Goal: Find specific fact: Find specific fact

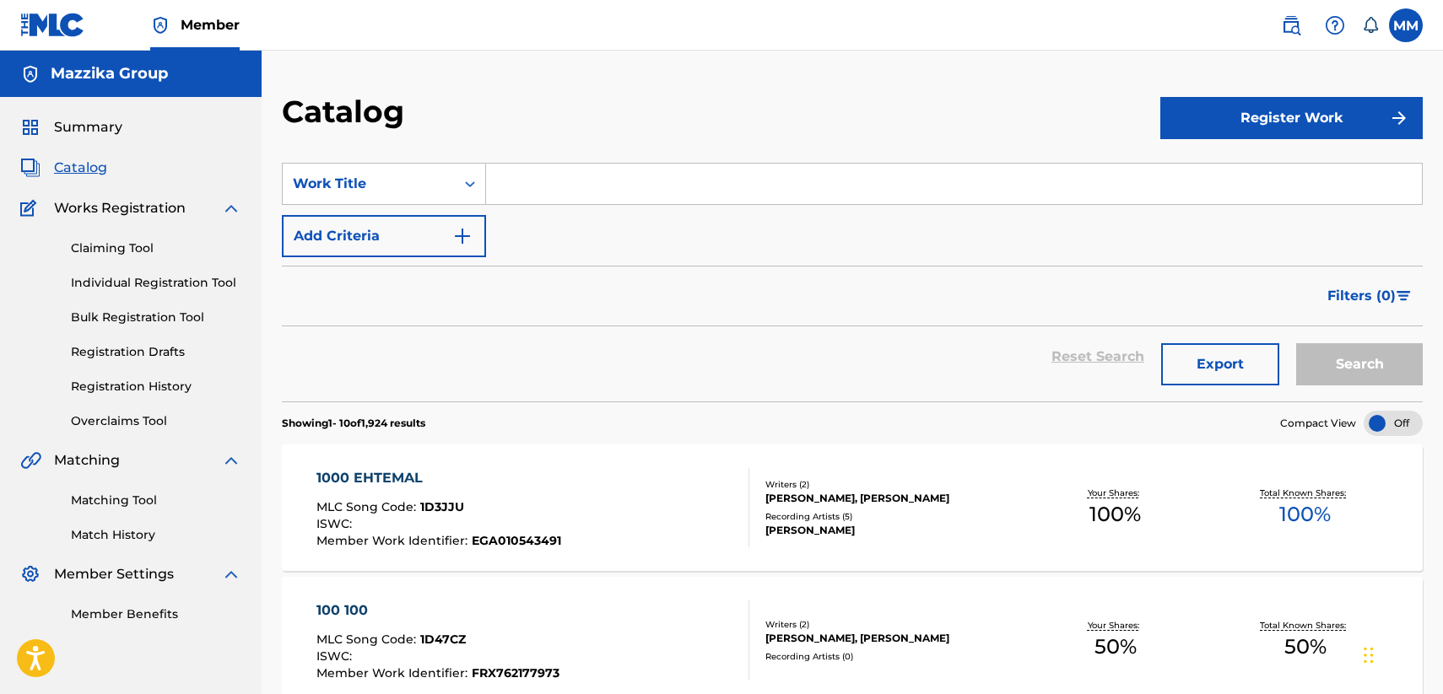
scroll to position [422, 0]
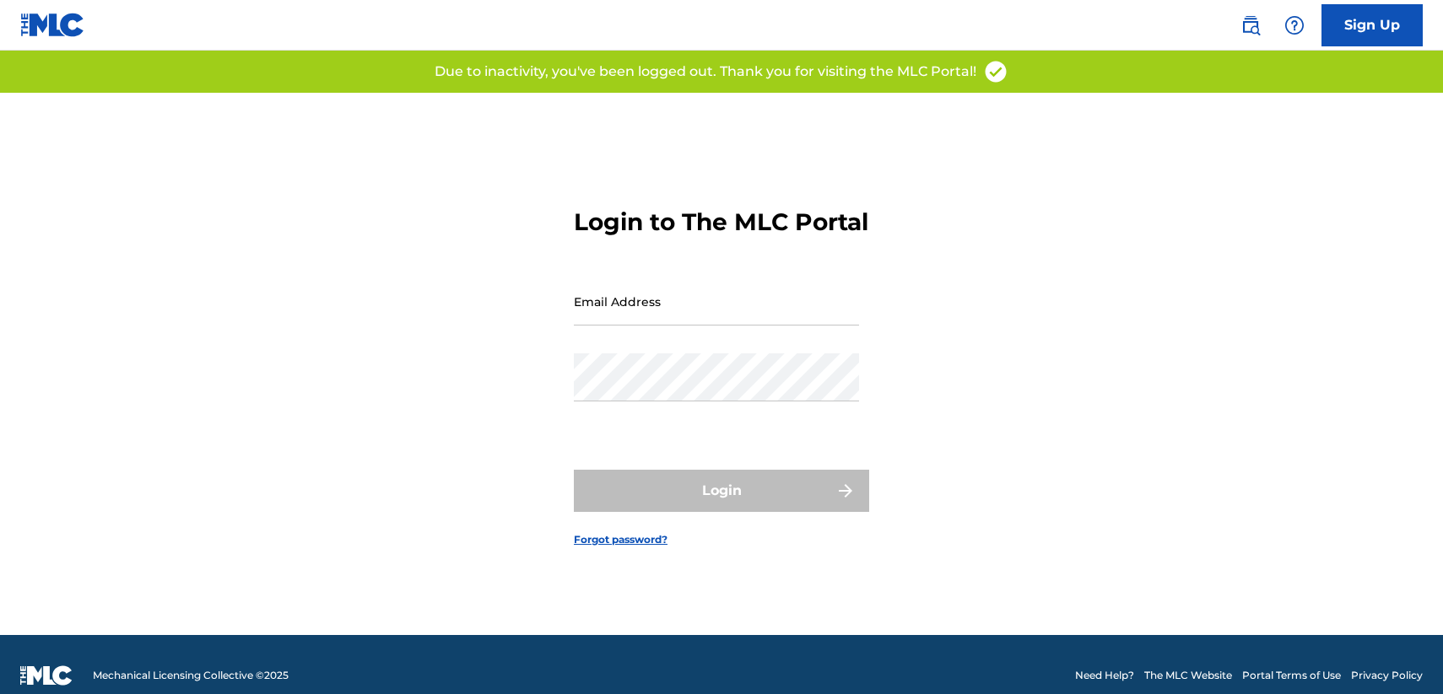
click at [658, 354] on div "Email Address" at bounding box center [716, 316] width 285 height 76
type input "[EMAIL_ADDRESS][DOMAIN_NAME]"
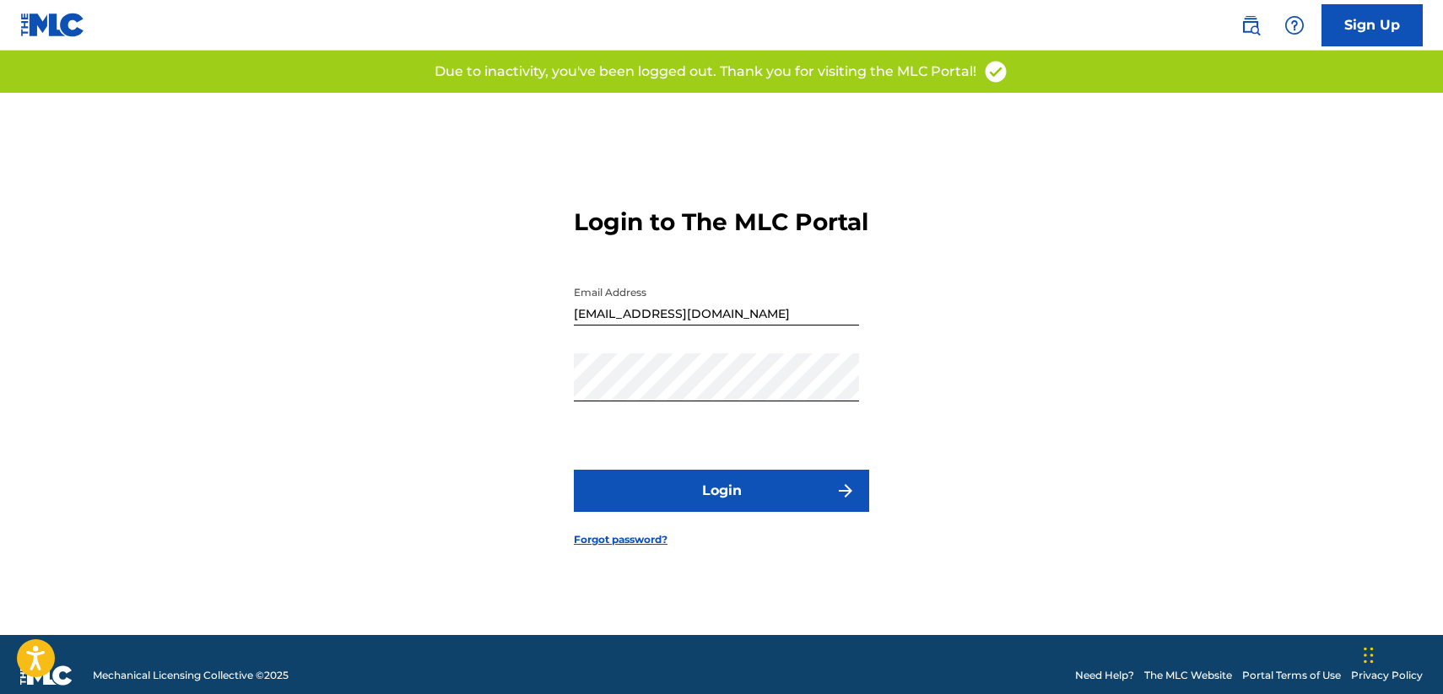
click at [720, 512] on button "Login" at bounding box center [721, 491] width 295 height 42
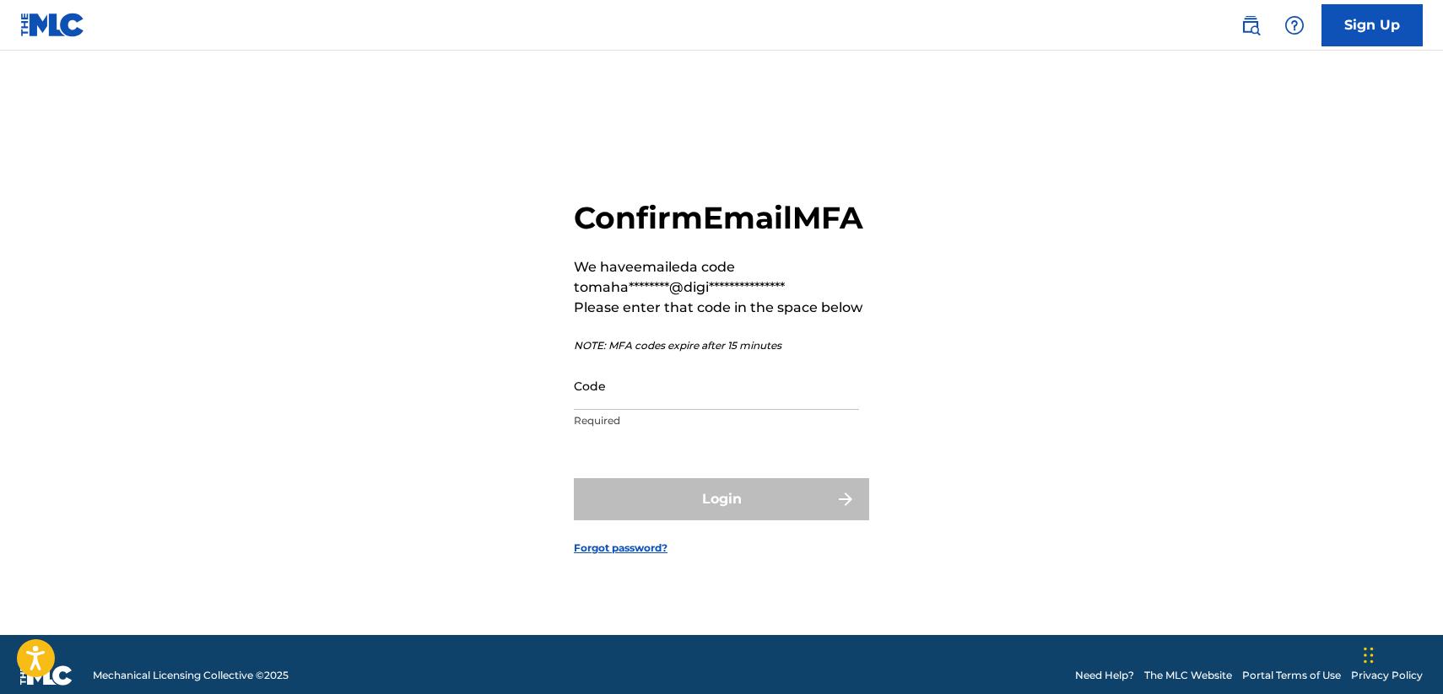
click at [672, 405] on input "Code" at bounding box center [716, 386] width 285 height 48
paste input "881865"
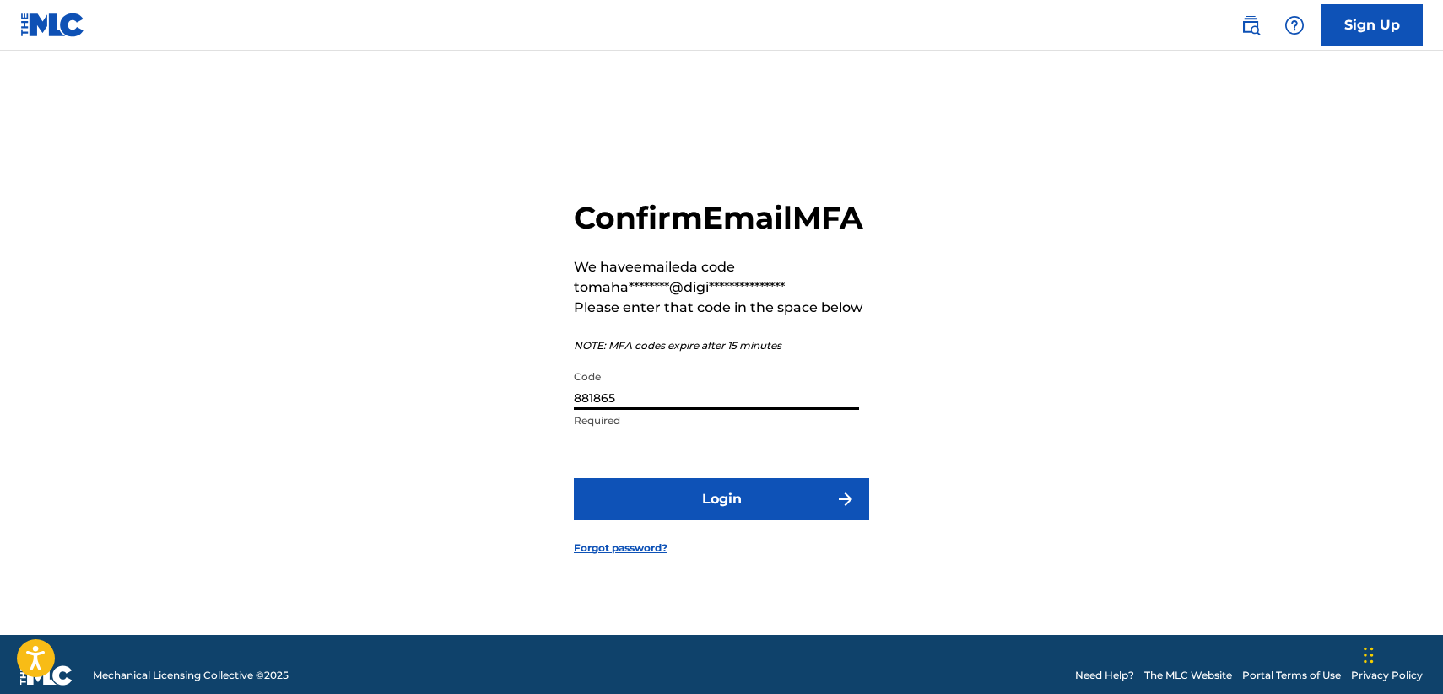
type input "881865"
click at [756, 515] on button "Login" at bounding box center [721, 499] width 295 height 42
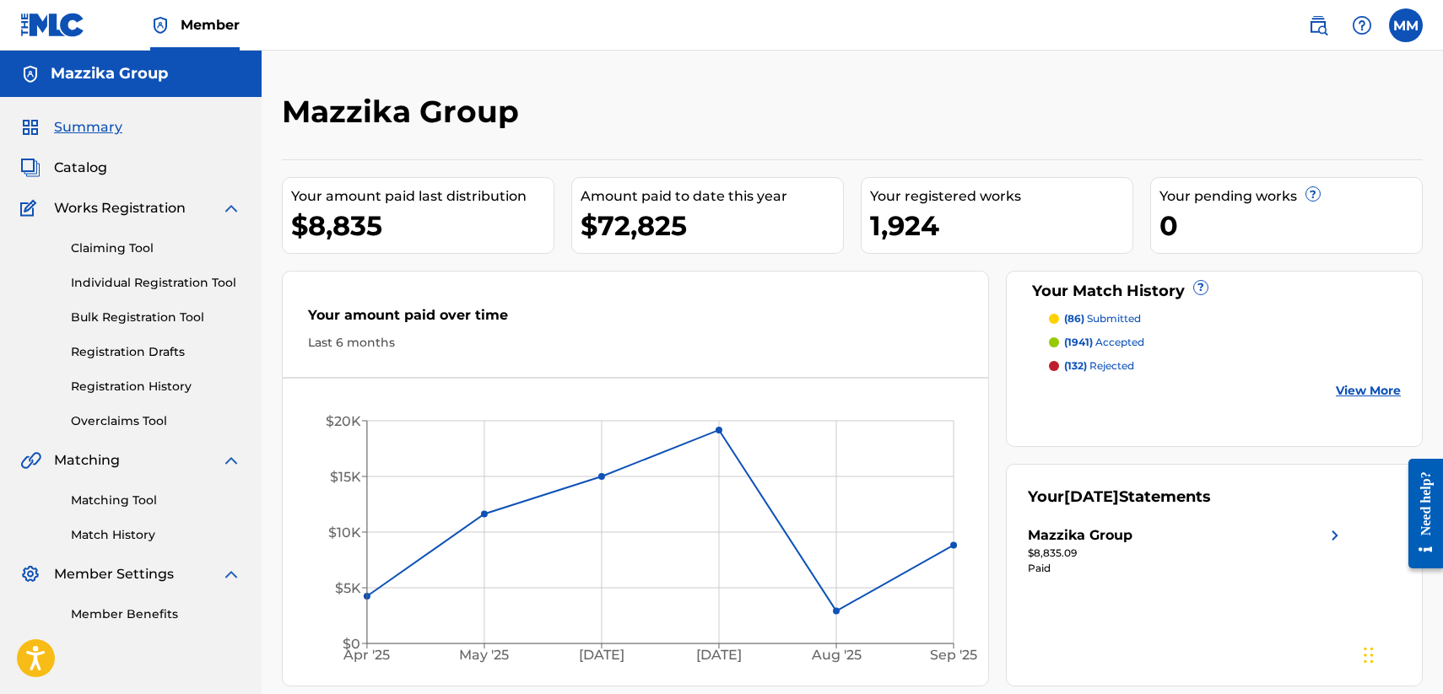
click at [94, 165] on span "Catalog" at bounding box center [80, 168] width 53 height 20
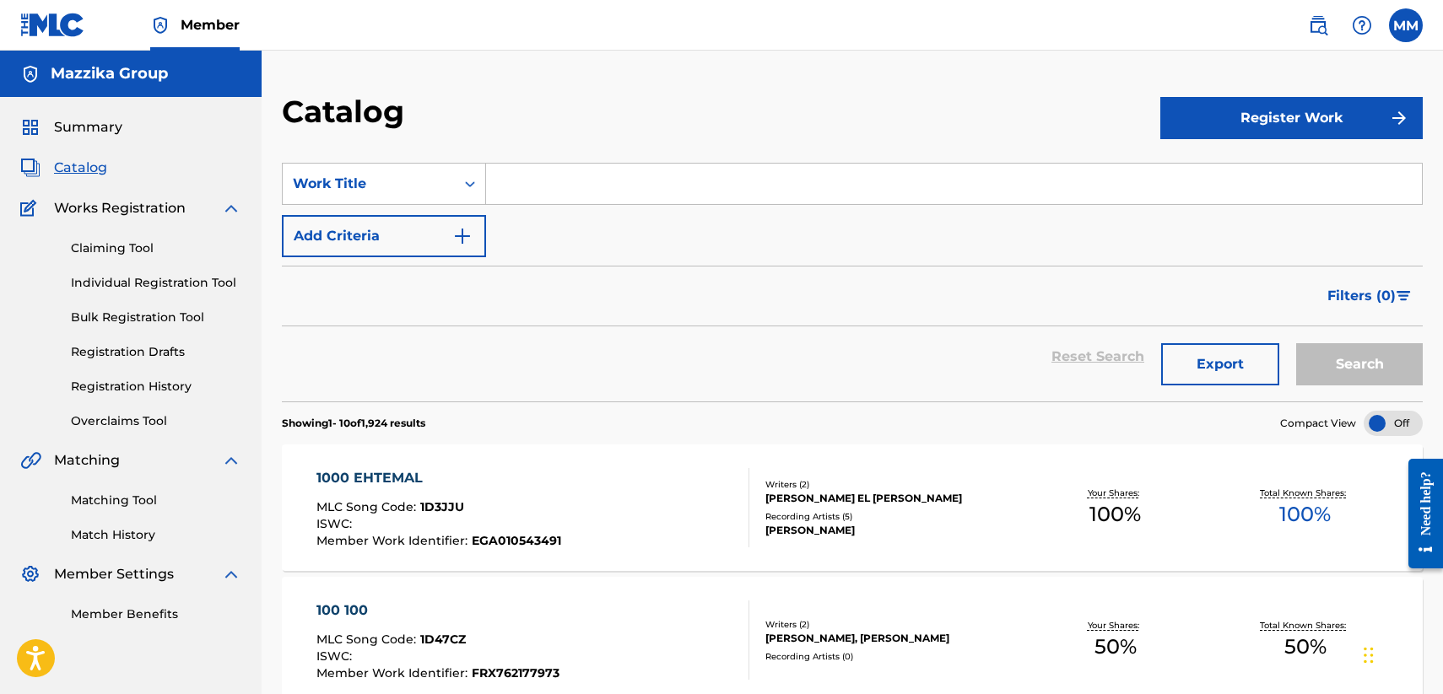
paste input "AMAL BETAOL"
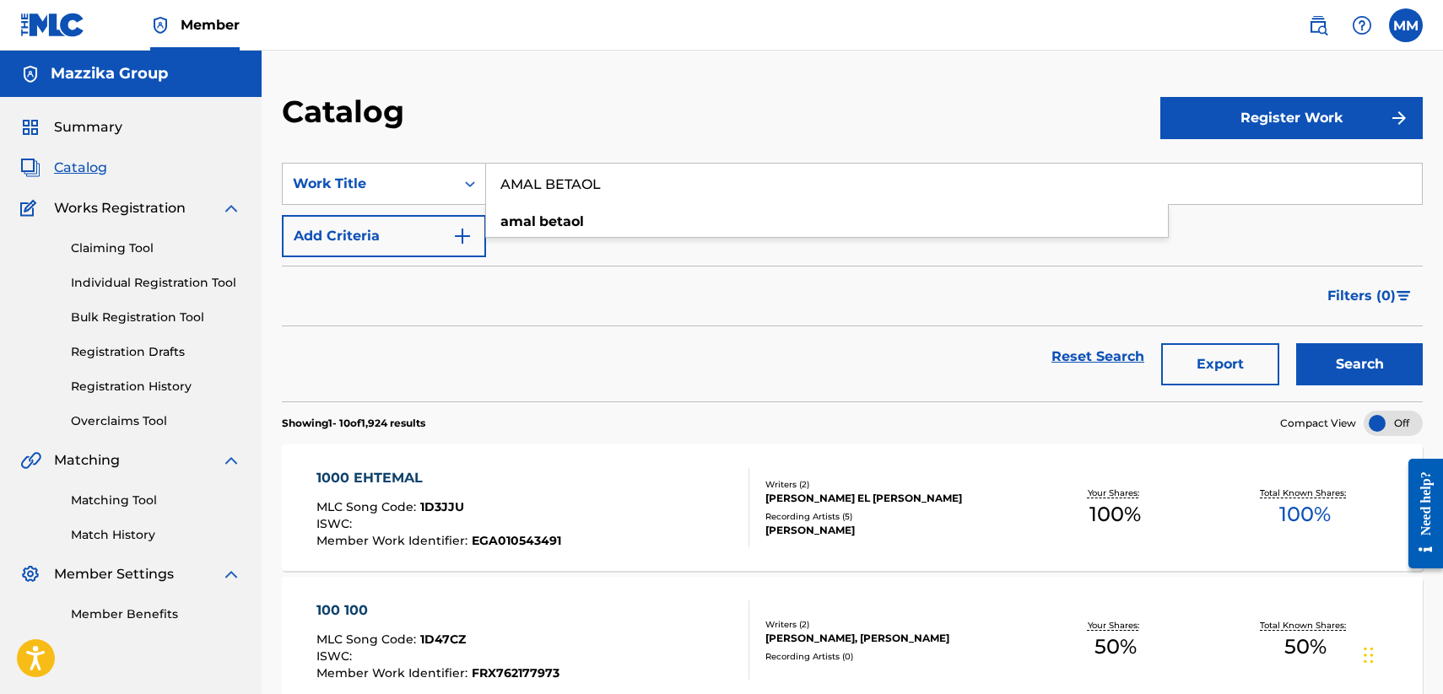
type input "AMAL BETAOL"
click at [1351, 361] on button "Search" at bounding box center [1359, 364] width 127 height 42
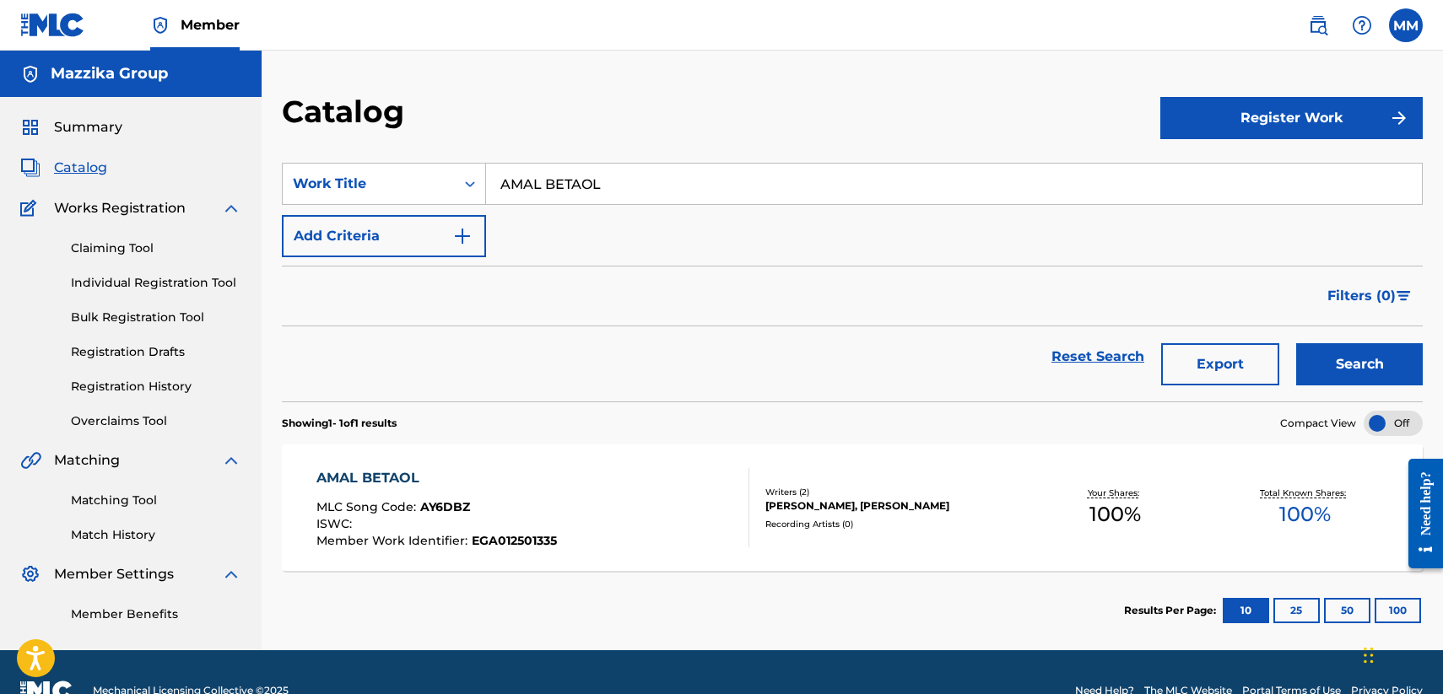
click at [404, 476] on div "AMAL BETAOL" at bounding box center [436, 478] width 240 height 20
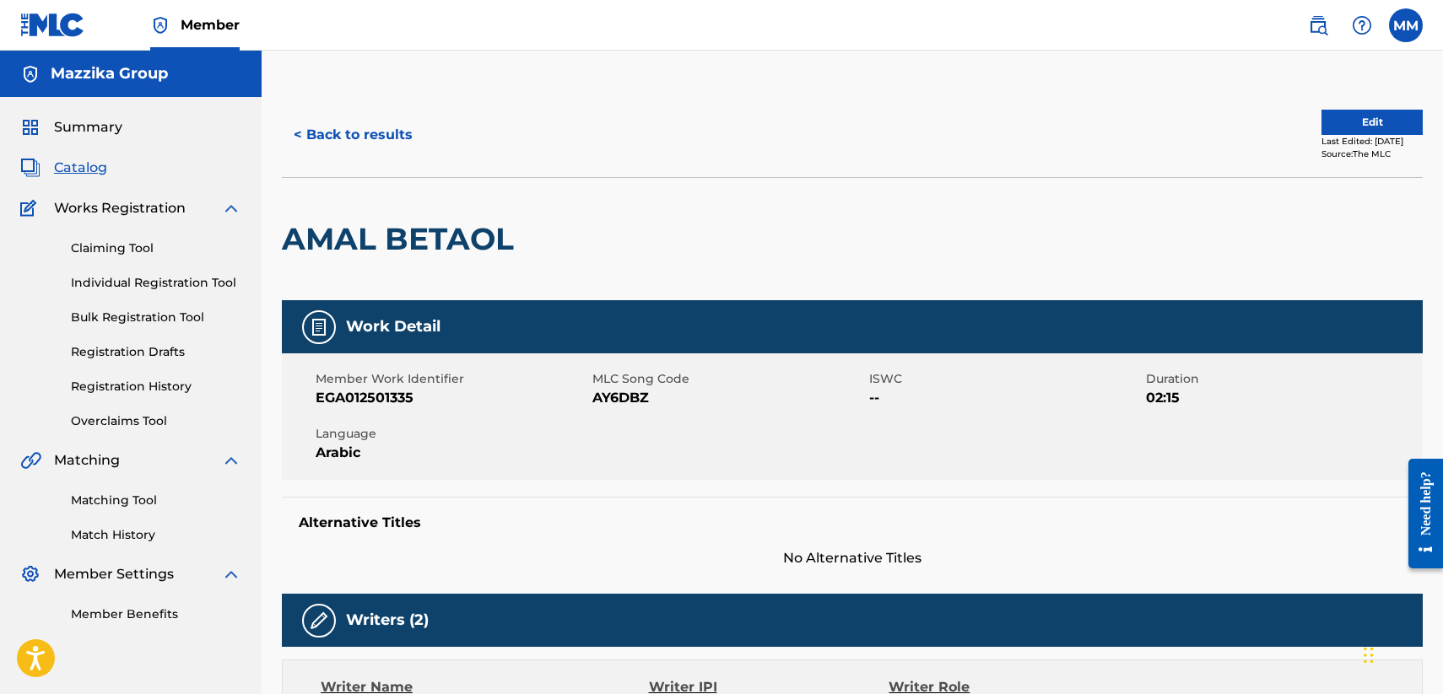
click at [368, 392] on span "EGA012501335" at bounding box center [452, 398] width 273 height 20
copy span "EGA012501335"
click at [603, 394] on span "AY6DBZ" at bounding box center [728, 398] width 273 height 20
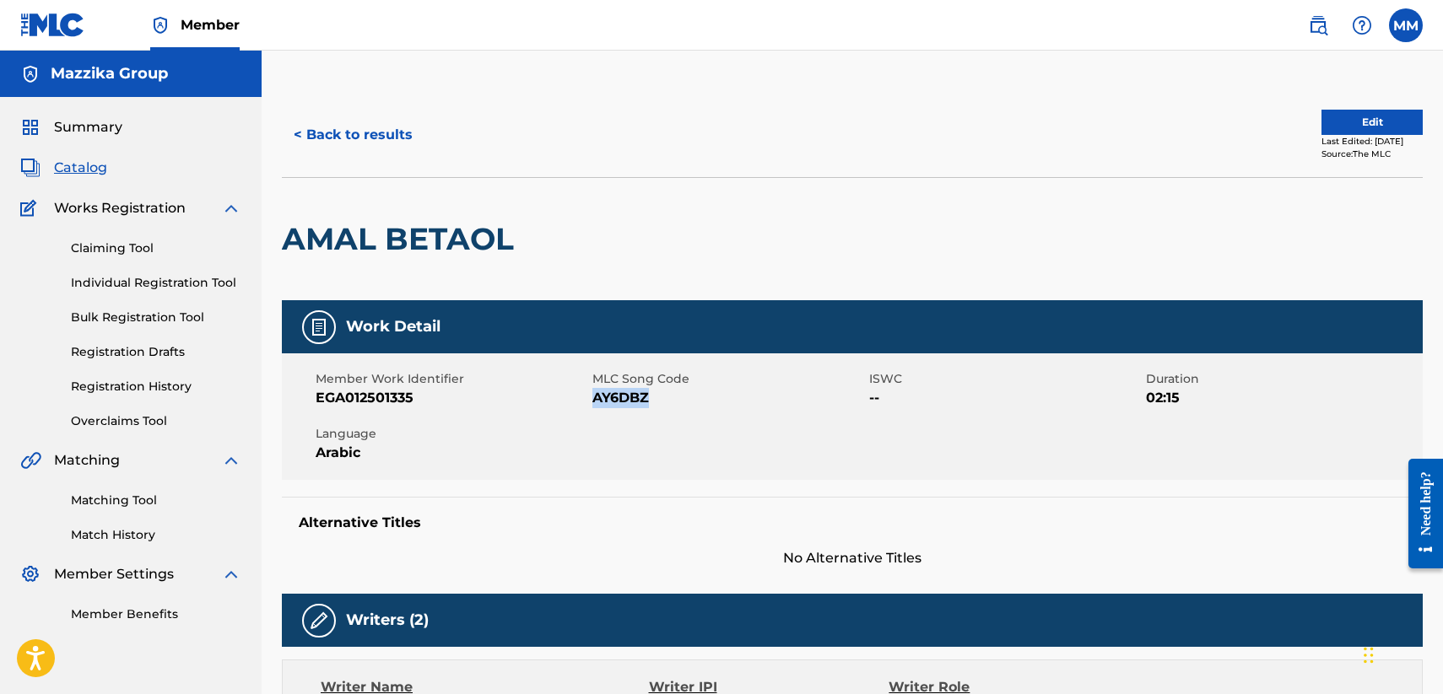
copy span "AY6DBZ"
click at [337, 143] on button "< Back to results" at bounding box center [353, 135] width 143 height 42
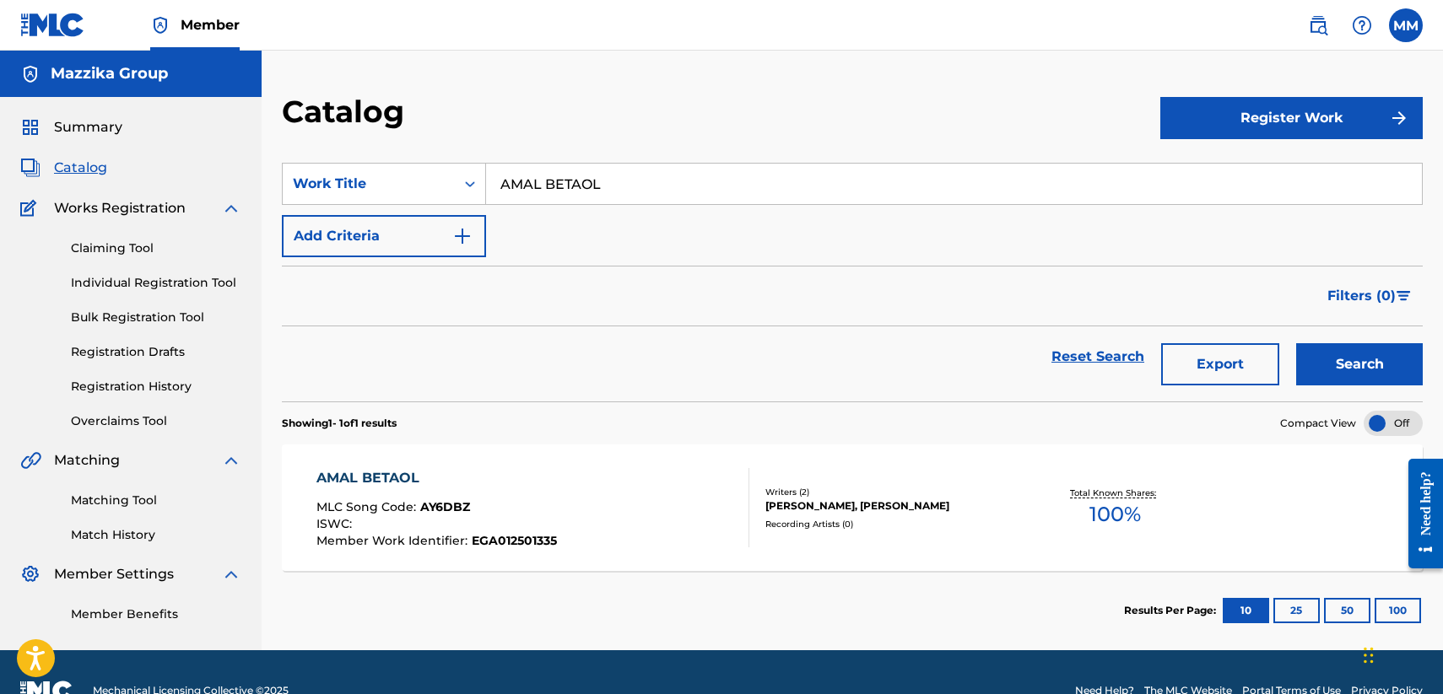
click at [645, 176] on input "AMAL BETAOL" at bounding box center [954, 184] width 936 height 41
paste input "RABEEA MOSTAHEE"
type input "RABEEA MOSTAHEEL"
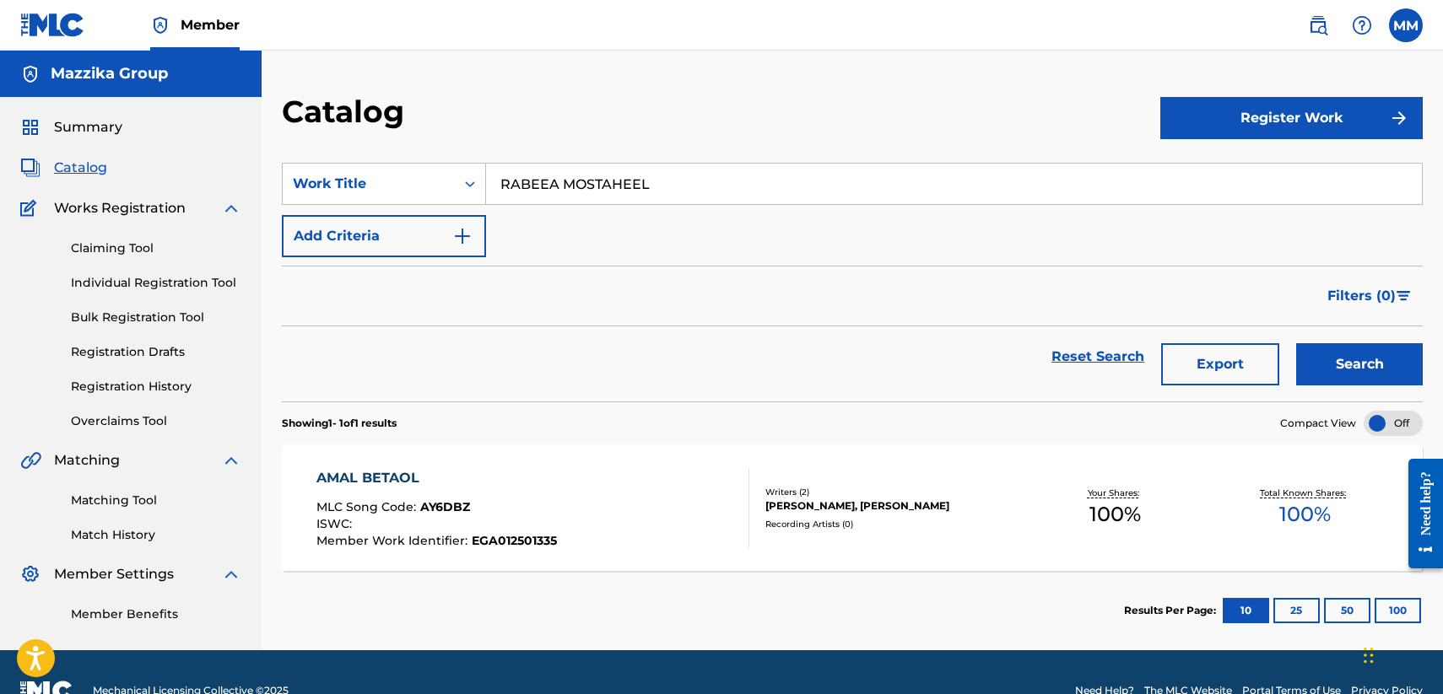
click at [1336, 365] on button "Search" at bounding box center [1359, 364] width 127 height 42
click at [412, 467] on div "RABEEA MOSTAHEEL MLC Song Code : RN6ABM ISWC : Member Work Identifier : EGA1K25…" at bounding box center [852, 508] width 1141 height 127
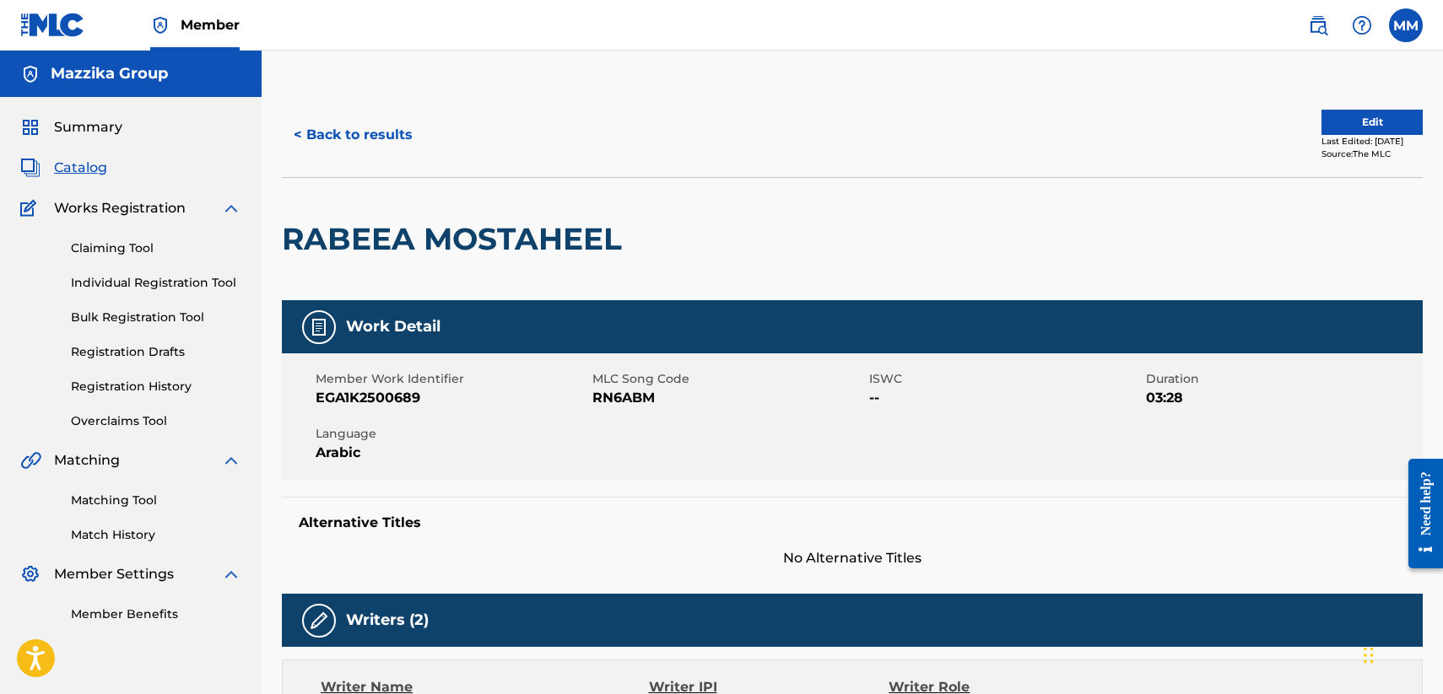
click at [376, 396] on span "EGA1K2500689" at bounding box center [452, 398] width 273 height 20
copy span "EGA1K2500689"
click at [646, 393] on span "RN6ABM" at bounding box center [728, 398] width 273 height 20
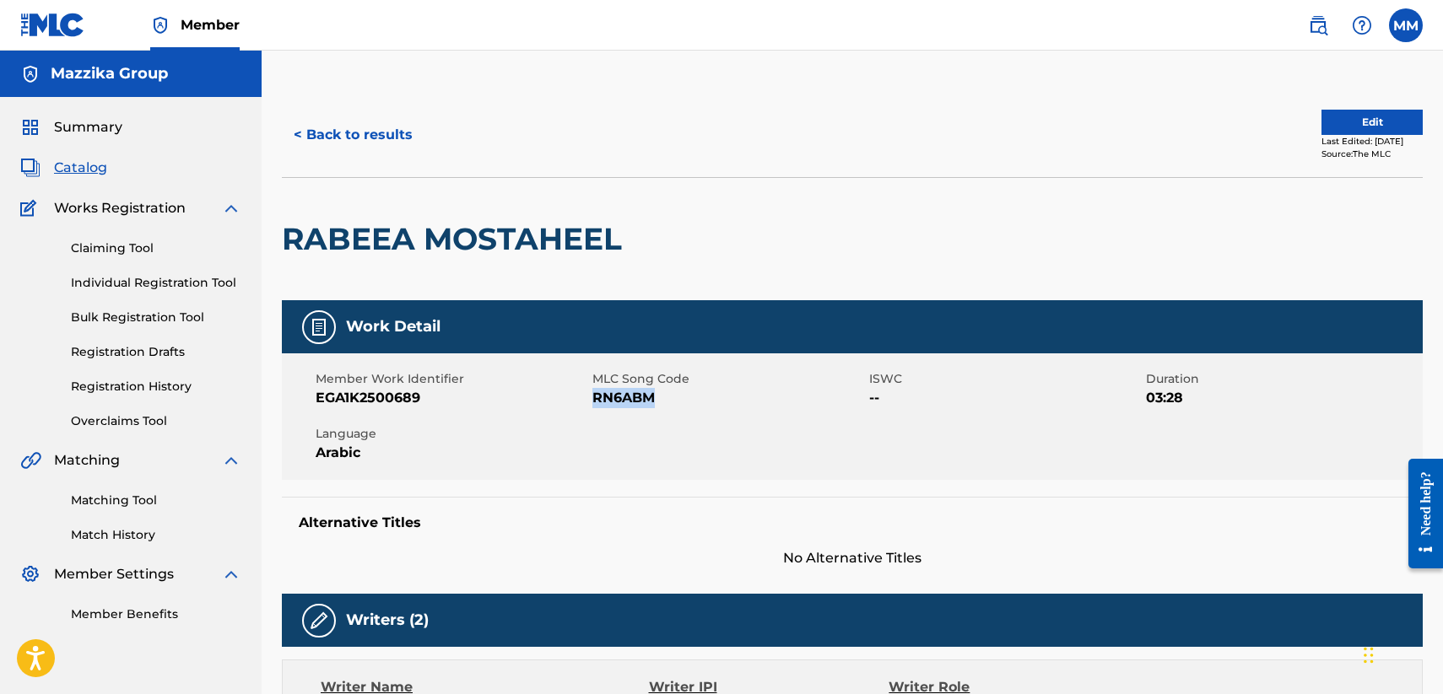
copy span "RN6ABM"
